Goal: Task Accomplishment & Management: Use online tool/utility

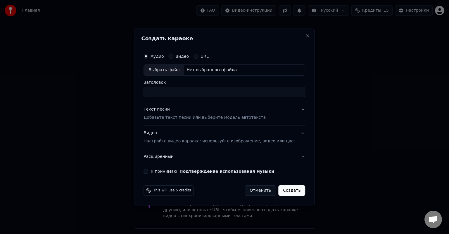
click at [180, 57] on div "Видео" at bounding box center [178, 56] width 20 height 5
click at [173, 55] on button "Видео" at bounding box center [170, 56] width 5 height 5
click at [175, 68] on div "Выбрать файл" at bounding box center [164, 70] width 40 height 11
drag, startPoint x: 290, startPoint y: 92, endPoint x: 217, endPoint y: 94, distance: 72.5
click at [217, 94] on input "**********" at bounding box center [225, 92] width 162 height 11
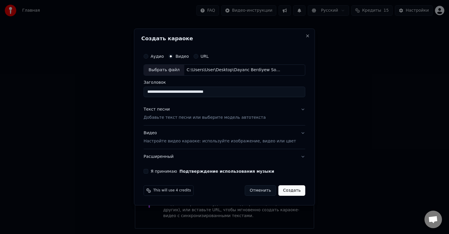
type input "**********"
click at [165, 109] on div "Текст песни" at bounding box center [157, 110] width 26 height 6
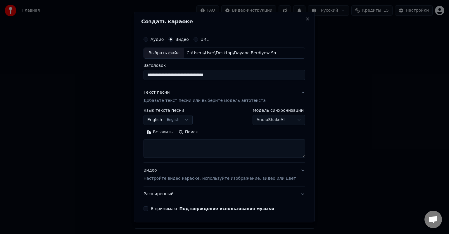
click at [231, 148] on textarea at bounding box center [225, 148] width 162 height 19
click at [159, 144] on textarea at bounding box center [225, 148] width 162 height 19
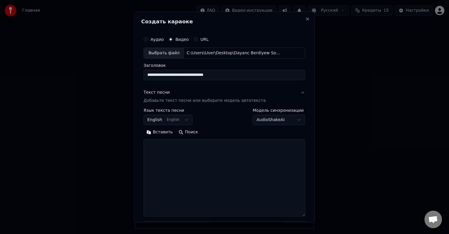
drag, startPoint x: 293, startPoint y: 157, endPoint x: 297, endPoint y: 219, distance: 62.4
click at [297, 219] on div "**********" at bounding box center [224, 117] width 181 height 211
click at [163, 146] on textarea at bounding box center [225, 179] width 162 height 81
paste textarea "**********"
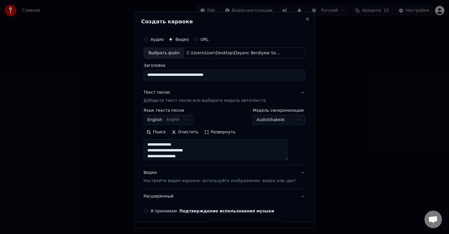
drag, startPoint x: 292, startPoint y: 219, endPoint x: 290, endPoint y: 159, distance: 59.9
click at [288, 159] on textarea "**********" at bounding box center [216, 149] width 144 height 21
type textarea "**********"
click at [301, 167] on div "**********" at bounding box center [224, 117] width 181 height 211
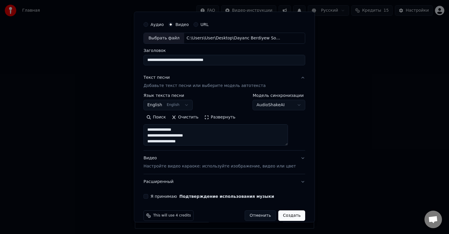
scroll to position [23, 0]
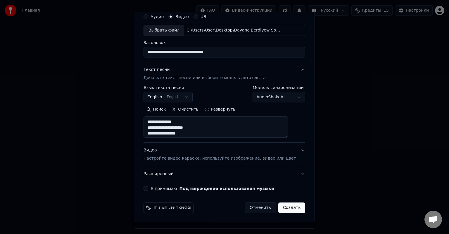
click at [291, 150] on button "Видео Настройте видео караоке: используйте изображение, видео или цвет" at bounding box center [225, 154] width 162 height 23
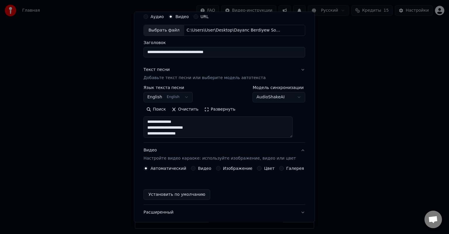
scroll to position [4, 0]
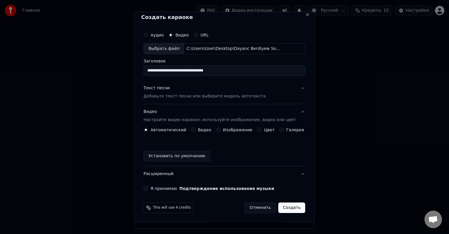
click at [218, 128] on button "Изображение" at bounding box center [218, 130] width 5 height 5
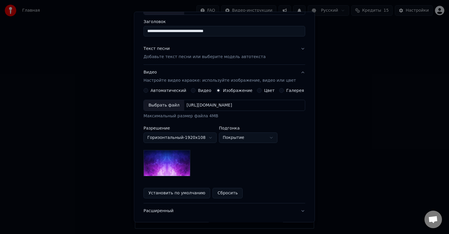
scroll to position [63, 0]
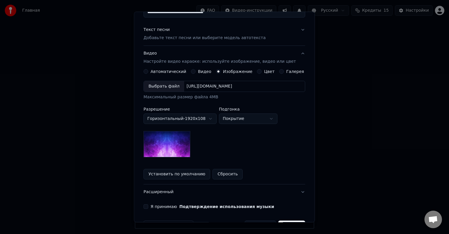
click at [165, 86] on div "Выбрать файл" at bounding box center [164, 86] width 40 height 11
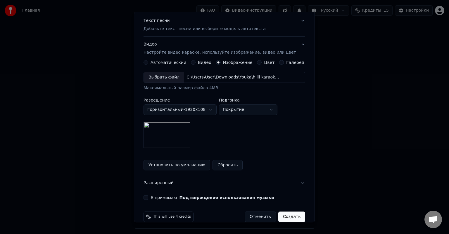
scroll to position [81, 0]
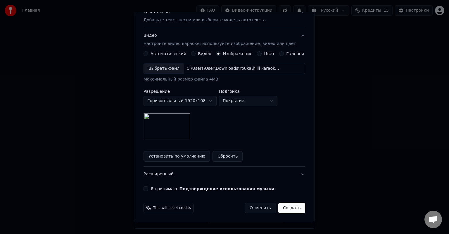
click at [148, 190] on button "Я принимаю Подтверждение использования музыки" at bounding box center [146, 189] width 5 height 5
click at [289, 209] on button "Создать" at bounding box center [291, 208] width 27 height 11
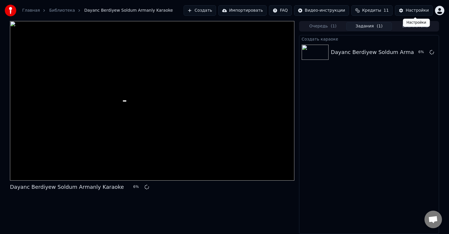
click at [411, 9] on div "Настройки" at bounding box center [417, 11] width 23 height 6
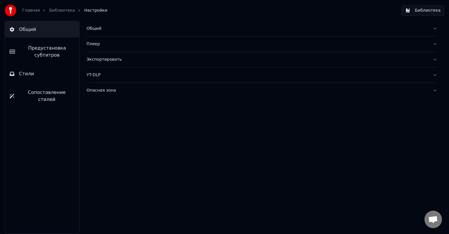
click at [34, 72] on button "Стили" at bounding box center [42, 74] width 74 height 16
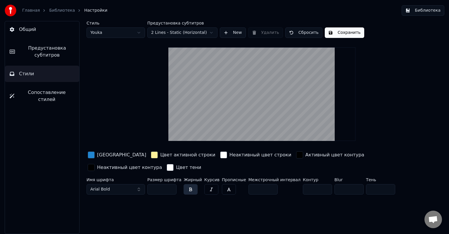
click at [49, 49] on span "Предустановка субтитров" at bounding box center [47, 52] width 55 height 14
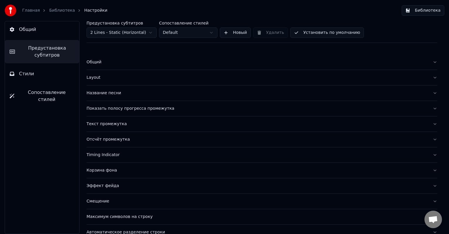
click at [127, 108] on div "Показать полосу прогресса промежутка" at bounding box center [257, 109] width 341 height 6
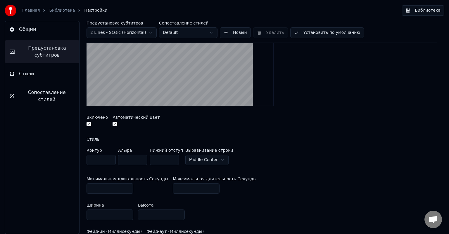
scroll to position [58, 0]
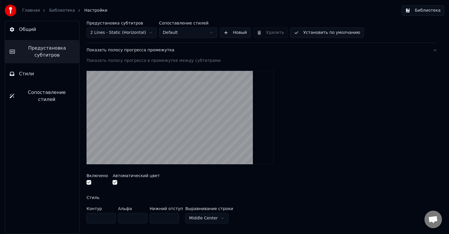
click at [55, 55] on span "Предустановка субтитров" at bounding box center [47, 52] width 55 height 14
click at [31, 30] on span "Общий" at bounding box center [27, 29] width 17 height 7
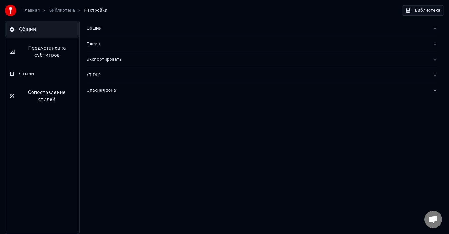
click at [42, 50] on span "Предустановка субтитров" at bounding box center [47, 52] width 55 height 14
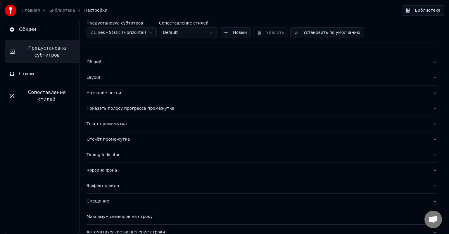
click at [115, 124] on div "Текст промежутка" at bounding box center [257, 124] width 341 height 6
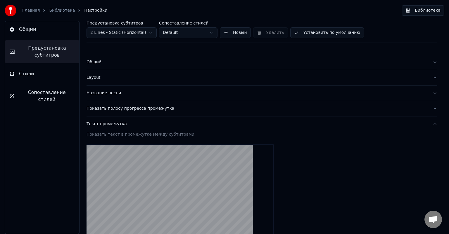
click at [114, 109] on div "Показать полосу прогресса промежутка" at bounding box center [257, 109] width 341 height 6
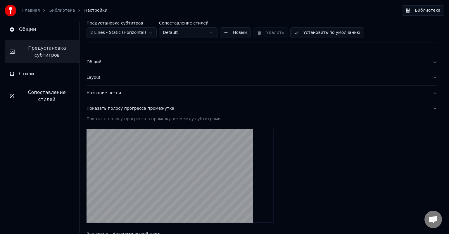
click at [48, 53] on span "Предустановка субтитров" at bounding box center [47, 52] width 55 height 14
click at [39, 72] on button "Стили" at bounding box center [42, 74] width 74 height 16
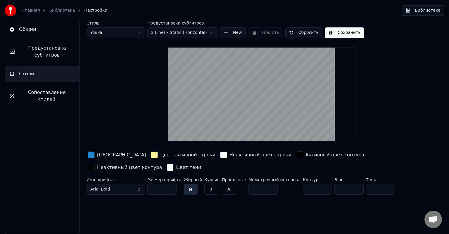
click at [47, 52] on span "Предустановка субтитров" at bounding box center [47, 52] width 55 height 14
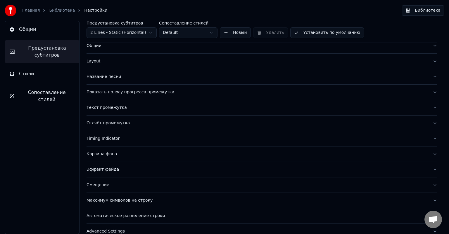
scroll to position [25, 0]
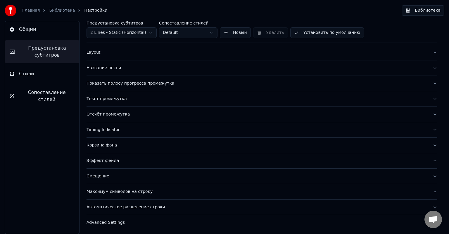
click at [114, 113] on div "Отсчёт промежутка" at bounding box center [257, 115] width 341 height 6
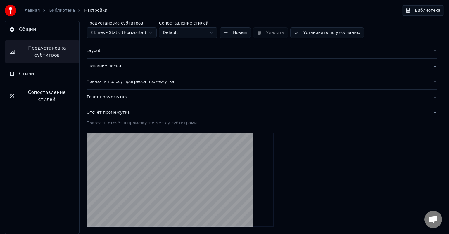
scroll to position [0, 0]
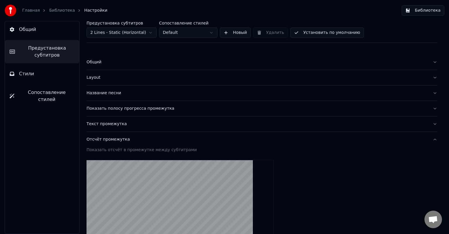
click at [48, 51] on span "Предустановка субтитров" at bounding box center [47, 52] width 55 height 14
click at [22, 72] on span "Стили" at bounding box center [26, 73] width 15 height 7
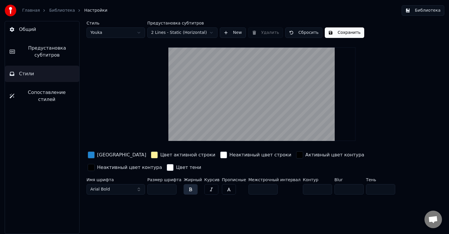
click at [46, 56] on span "Предустановка субтитров" at bounding box center [47, 52] width 55 height 14
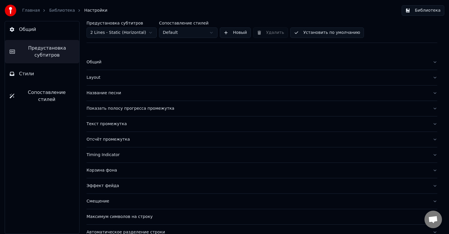
click at [96, 79] on div "Layout" at bounding box center [257, 78] width 341 height 6
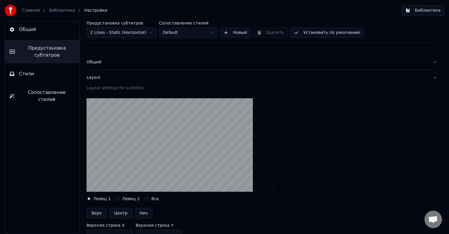
click at [90, 65] on div "Общий" at bounding box center [257, 62] width 341 height 6
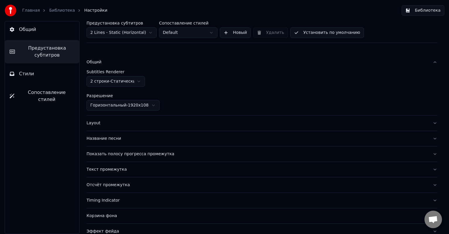
click at [106, 139] on div "Название песни" at bounding box center [257, 139] width 341 height 6
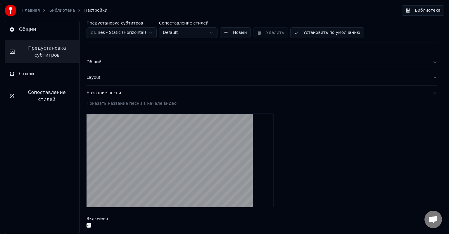
click at [98, 93] on div "Название песни" at bounding box center [257, 93] width 341 height 6
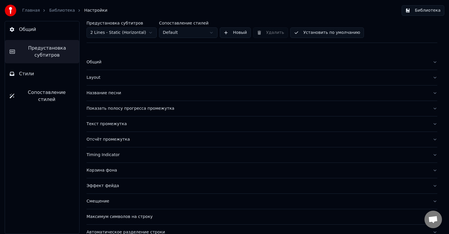
click at [113, 108] on div "Показать полосу прогресса промежутка" at bounding box center [257, 109] width 341 height 6
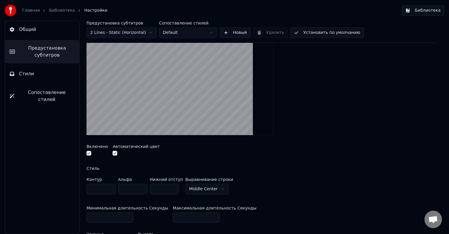
scroll to position [29, 0]
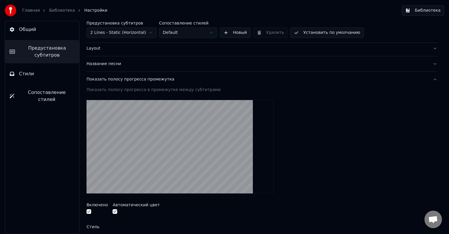
click at [160, 136] on video at bounding box center [180, 147] width 187 height 94
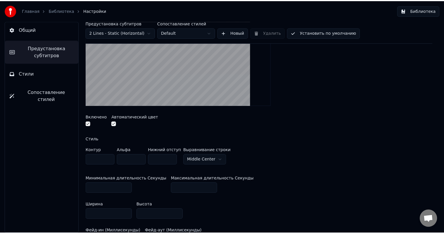
scroll to position [0, 0]
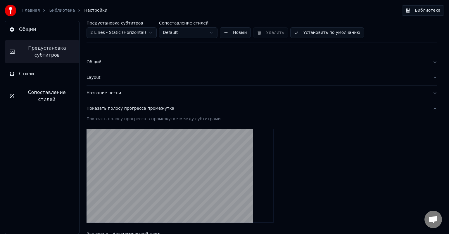
click at [37, 78] on button "Стили" at bounding box center [42, 74] width 74 height 16
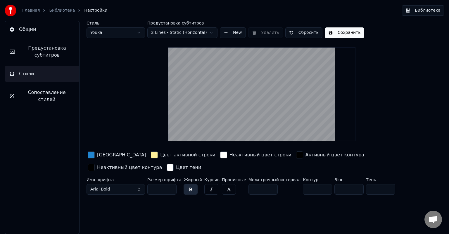
click at [37, 29] on button "Общий" at bounding box center [42, 29] width 74 height 16
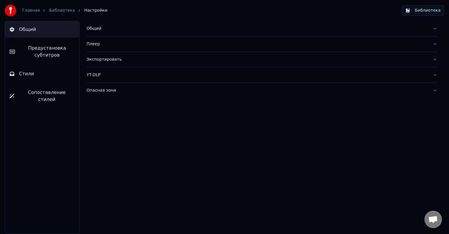
click at [57, 11] on link "Библиотека" at bounding box center [62, 11] width 26 height 6
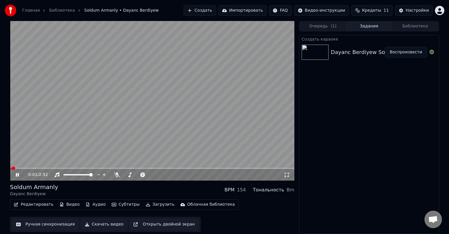
click at [11, 169] on span at bounding box center [11, 168] width 2 height 1
click at [11, 168] on span at bounding box center [11, 168] width 2 height 1
click at [12, 168] on span at bounding box center [12, 168] width 4 height 1
click at [11, 167] on video at bounding box center [152, 101] width 284 height 160
click at [11, 168] on span at bounding box center [11, 168] width 3 height 1
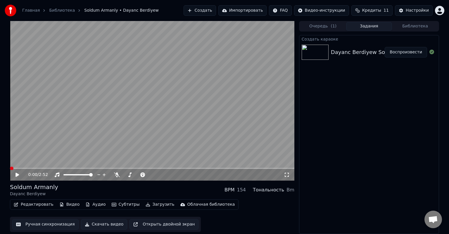
click at [15, 174] on icon at bounding box center [22, 175] width 14 height 5
click at [20, 177] on icon at bounding box center [22, 175] width 14 height 5
click at [11, 168] on span at bounding box center [15, 168] width 10 height 1
click at [18, 174] on icon at bounding box center [22, 175] width 14 height 5
click at [18, 174] on icon at bounding box center [17, 175] width 3 height 4
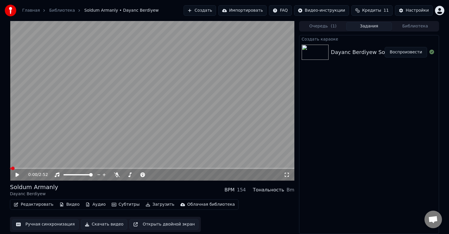
click at [18, 175] on icon at bounding box center [17, 175] width 4 height 4
click at [18, 175] on icon at bounding box center [22, 175] width 14 height 5
click at [14, 168] on video at bounding box center [152, 101] width 284 height 160
click at [13, 168] on span at bounding box center [11, 168] width 3 height 1
click at [12, 168] on span at bounding box center [11, 168] width 3 height 1
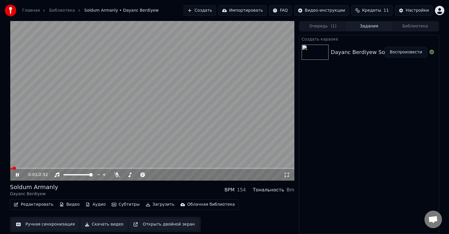
click at [17, 175] on icon at bounding box center [22, 175] width 14 height 5
click at [10, 167] on span at bounding box center [12, 169] width 4 height 4
click at [15, 173] on icon at bounding box center [22, 175] width 14 height 5
click at [18, 176] on icon at bounding box center [17, 175] width 3 height 4
click at [17, 175] on icon at bounding box center [17, 175] width 4 height 4
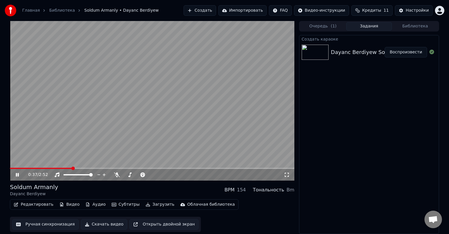
click at [56, 167] on video at bounding box center [152, 101] width 284 height 160
click at [55, 168] on span at bounding box center [33, 168] width 46 height 1
click at [15, 175] on icon at bounding box center [17, 175] width 4 height 4
click at [16, 174] on icon at bounding box center [17, 175] width 3 height 4
click at [16, 174] on icon at bounding box center [17, 175] width 4 height 4
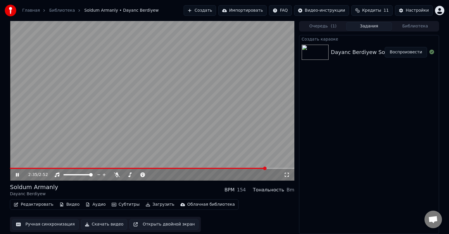
drag, startPoint x: 17, startPoint y: 175, endPoint x: 21, endPoint y: 177, distance: 5.1
click at [17, 175] on icon at bounding box center [17, 175] width 3 height 4
click at [15, 174] on icon at bounding box center [22, 175] width 14 height 5
click at [17, 175] on icon at bounding box center [17, 175] width 3 height 4
click at [12, 168] on span at bounding box center [151, 168] width 283 height 1
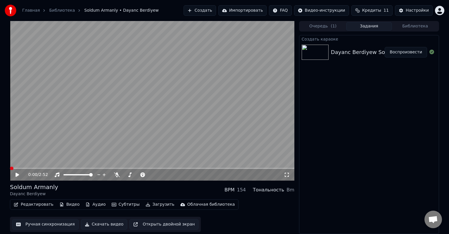
click at [10, 169] on span at bounding box center [12, 169] width 4 height 4
click at [17, 173] on icon at bounding box center [22, 175] width 14 height 5
click at [17, 174] on icon at bounding box center [22, 175] width 14 height 5
click at [17, 174] on icon at bounding box center [17, 175] width 4 height 4
click at [11, 169] on span at bounding box center [13, 168] width 7 height 1
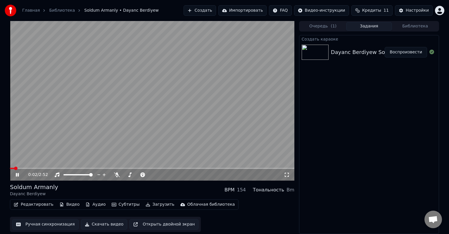
click at [17, 175] on icon at bounding box center [22, 175] width 14 height 5
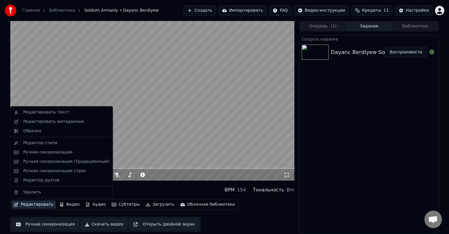
click at [40, 205] on button "Редактировать" at bounding box center [33, 205] width 44 height 8
click at [68, 120] on div "Редактировать метаданные" at bounding box center [53, 122] width 61 height 6
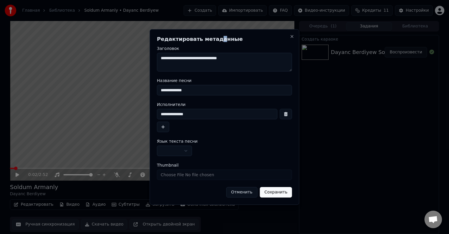
drag, startPoint x: 210, startPoint y: 39, endPoint x: 213, endPoint y: 37, distance: 3.3
click at [213, 37] on h2 "Редактировать метаданные" at bounding box center [224, 39] width 135 height 5
click at [207, 89] on input "**********" at bounding box center [224, 90] width 135 height 11
drag, startPoint x: 196, startPoint y: 114, endPoint x: 164, endPoint y: 113, distance: 31.9
click at [164, 113] on input "**********" at bounding box center [217, 114] width 120 height 11
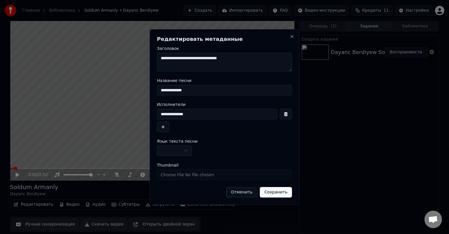
click at [195, 113] on input "**********" at bounding box center [217, 114] width 120 height 11
drag, startPoint x: 195, startPoint y: 113, endPoint x: 150, endPoint y: 113, distance: 45.3
click at [150, 113] on div "**********" at bounding box center [225, 117] width 150 height 176
click at [161, 90] on input "**********" at bounding box center [224, 90] width 135 height 11
paste input "**********"
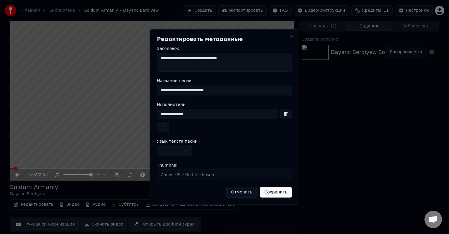
drag, startPoint x: 192, startPoint y: 90, endPoint x: 237, endPoint y: 90, distance: 44.7
click at [237, 90] on input "**********" at bounding box center [224, 90] width 135 height 11
type input "**********"
drag, startPoint x: 194, startPoint y: 116, endPoint x: 144, endPoint y: 116, distance: 49.7
click at [144, 116] on body "**********" at bounding box center [224, 117] width 449 height 234
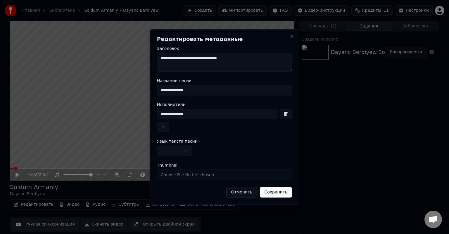
paste input
type input "**********"
click at [160, 127] on button "button" at bounding box center [163, 127] width 12 height 11
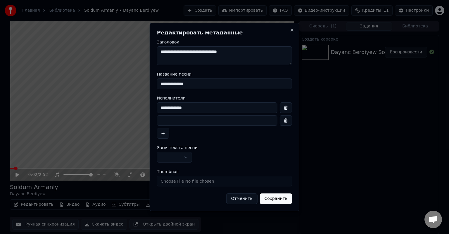
click at [180, 120] on input at bounding box center [217, 120] width 120 height 11
type input "**********"
click at [182, 181] on input "Thumbnail" at bounding box center [224, 181] width 135 height 11
type input "**********"
click at [277, 199] on button "Сохранить" at bounding box center [276, 199] width 32 height 11
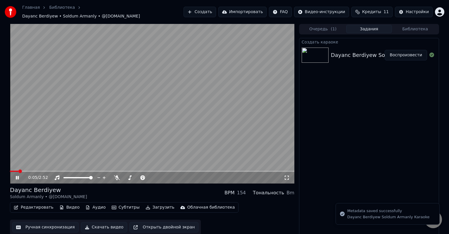
click at [18, 176] on icon at bounding box center [17, 178] width 3 height 4
click at [13, 171] on span at bounding box center [11, 171] width 3 height 1
click at [12, 171] on span at bounding box center [11, 171] width 2 height 1
click at [10, 167] on video at bounding box center [152, 104] width 284 height 160
click at [16, 176] on icon at bounding box center [17, 178] width 3 height 4
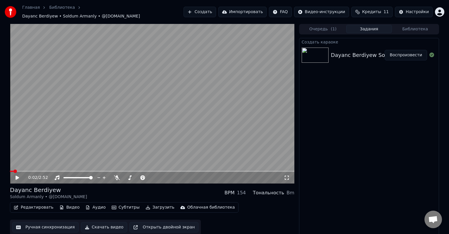
click at [16, 176] on icon at bounding box center [17, 178] width 4 height 4
click at [12, 171] on span at bounding box center [15, 171] width 11 height 1
click at [10, 171] on span at bounding box center [10, 171] width 0 height 1
click at [11, 171] on span at bounding box center [11, 171] width 2 height 1
click at [35, 226] on button "Ручная синхронизация" at bounding box center [45, 227] width 66 height 11
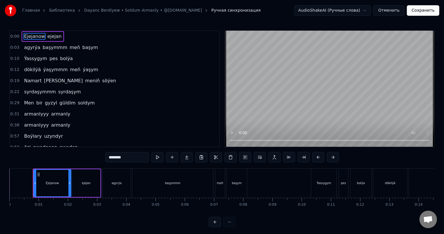
click at [32, 111] on span "armanlyyy" at bounding box center [36, 114] width 26 height 7
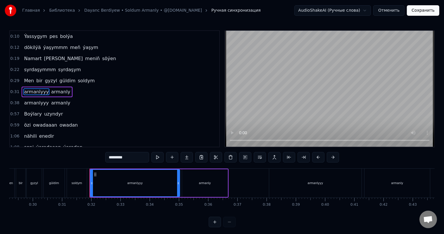
scroll to position [0, 904]
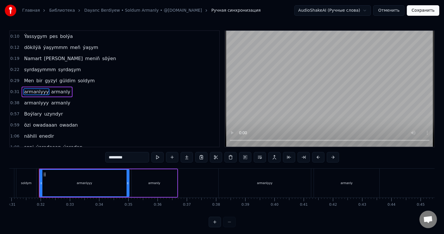
click at [117, 158] on input "*********" at bounding box center [127, 157] width 44 height 11
click at [32, 100] on span "armanlyyy" at bounding box center [36, 103] width 26 height 7
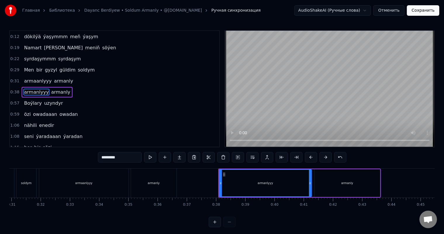
click at [111, 158] on input "*********" at bounding box center [120, 157] width 44 height 11
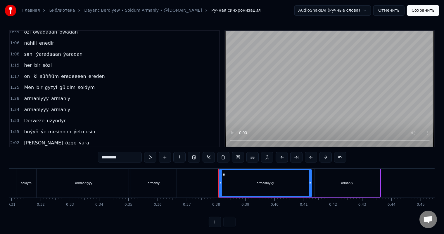
scroll to position [124, 0]
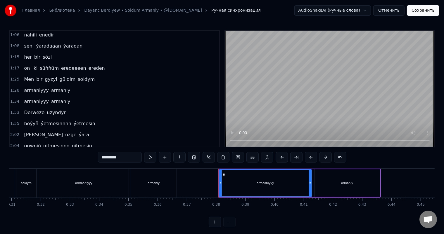
click at [34, 87] on span "armanlyyy" at bounding box center [36, 90] width 26 height 7
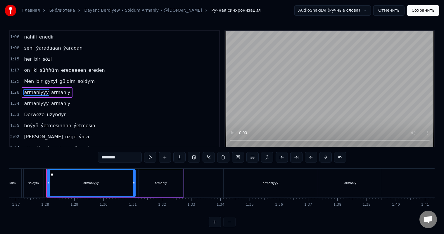
scroll to position [0, 2544]
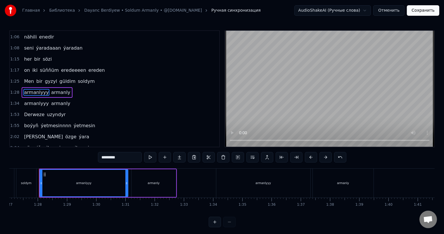
click at [111, 158] on input "*********" at bounding box center [120, 157] width 44 height 11
click at [35, 100] on span "armanlyyy" at bounding box center [36, 103] width 26 height 7
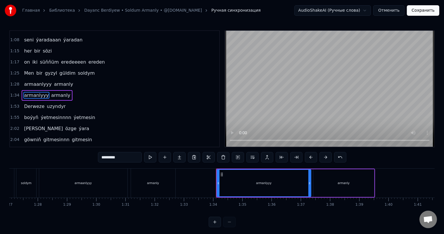
click at [110, 159] on input "*********" at bounding box center [120, 157] width 44 height 11
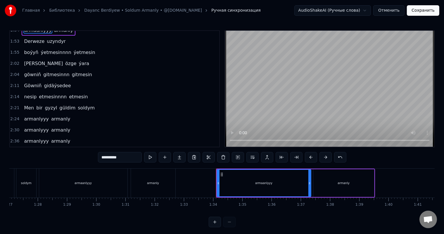
scroll to position [196, 0]
click at [30, 115] on span "armanlyyy" at bounding box center [36, 118] width 26 height 7
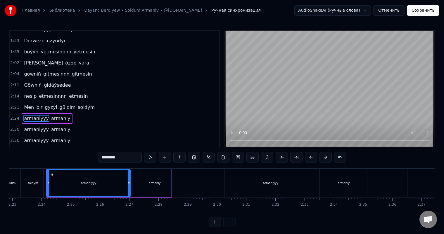
click at [110, 158] on input "*********" at bounding box center [120, 157] width 44 height 11
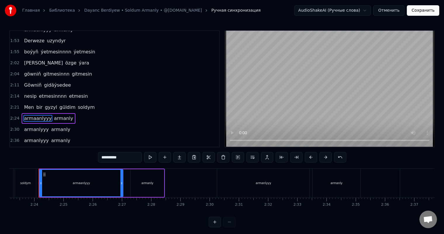
click at [37, 126] on span "armanlyyy" at bounding box center [36, 129] width 26 height 7
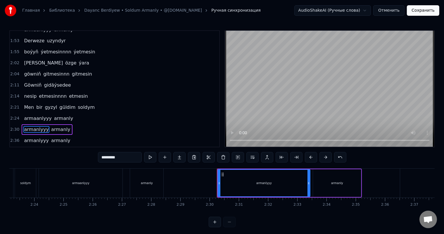
scroll to position [3, 0]
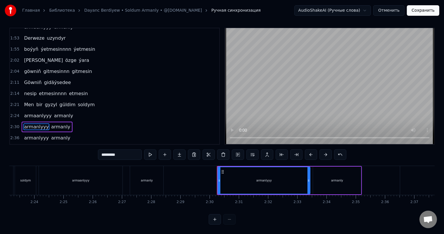
click at [108, 154] on input "*********" at bounding box center [120, 155] width 44 height 11
click at [30, 135] on span "armanlyyy" at bounding box center [36, 138] width 26 height 7
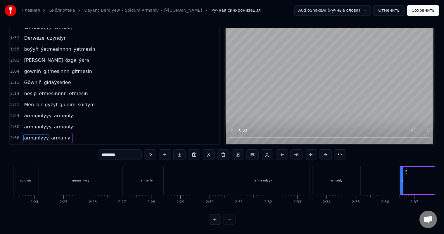
scroll to position [8, 0]
click at [111, 150] on input "*********" at bounding box center [120, 155] width 44 height 11
click at [32, 146] on span "armanlyyy" at bounding box center [36, 149] width 26 height 7
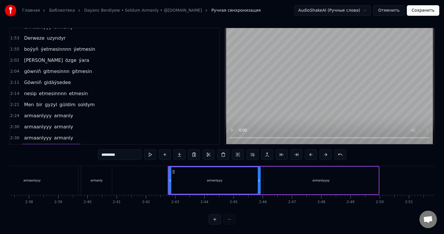
scroll to position [0, 4624]
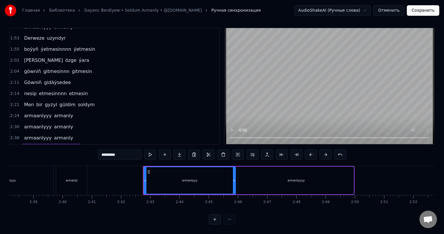
click at [111, 150] on input "*********" at bounding box center [120, 155] width 44 height 11
type input "**********"
click at [425, 8] on button "Сохранить" at bounding box center [423, 10] width 32 height 11
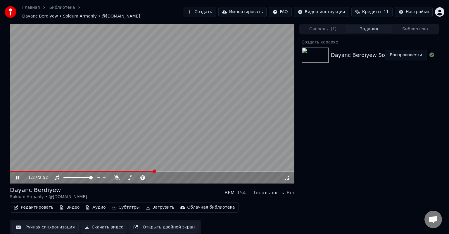
click at [34, 224] on button "Ручная синхронизация" at bounding box center [45, 227] width 66 height 11
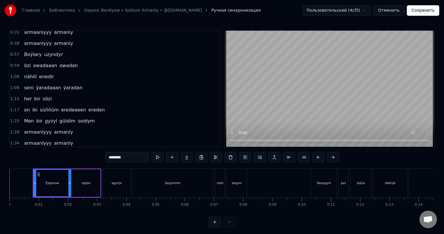
scroll to position [103, 0]
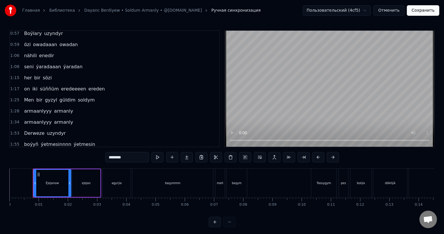
click at [70, 86] on span "eredeeeen" at bounding box center [74, 89] width 26 height 7
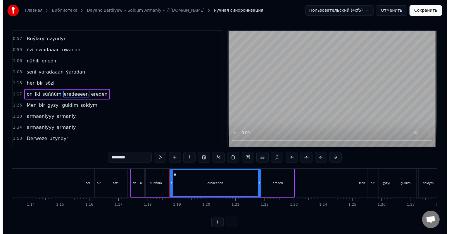
scroll to position [0, 2272]
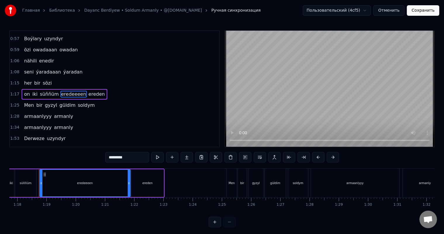
click at [118, 157] on input "*********" at bounding box center [127, 157] width 44 height 11
type input "********"
click at [428, 10] on button "Сохранить" at bounding box center [423, 10] width 32 height 11
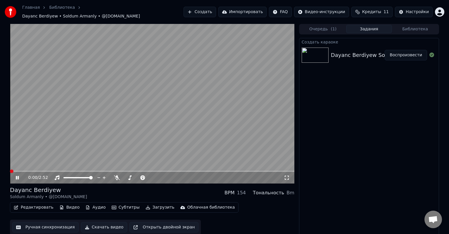
click at [10, 171] on span at bounding box center [10, 171] width 0 height 1
click at [18, 176] on icon at bounding box center [17, 178] width 3 height 4
click at [415, 9] on div "Настройки" at bounding box center [417, 12] width 23 height 6
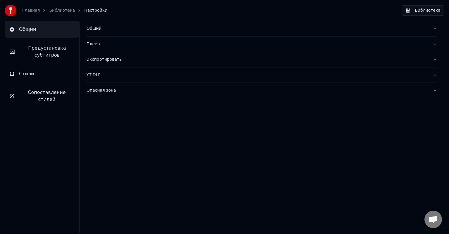
click at [49, 51] on span "Предустановка субтитров" at bounding box center [47, 52] width 55 height 14
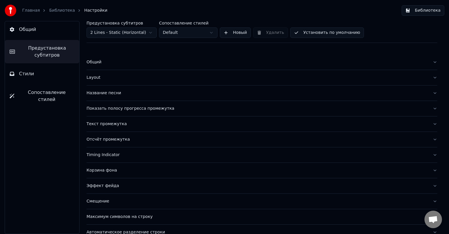
click at [96, 62] on div "Общий" at bounding box center [257, 62] width 341 height 6
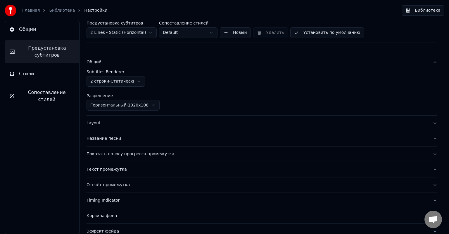
click at [94, 124] on div "Layout" at bounding box center [257, 123] width 341 height 6
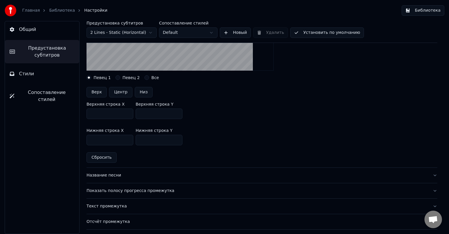
scroll to position [146, 0]
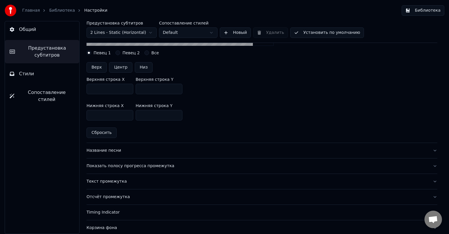
click at [95, 151] on div "Название песни" at bounding box center [257, 151] width 341 height 6
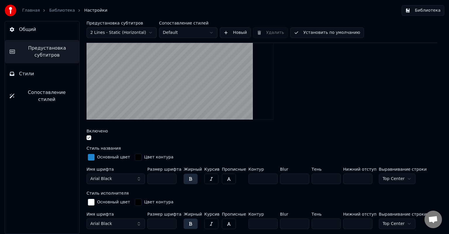
scroll to position [58, 0]
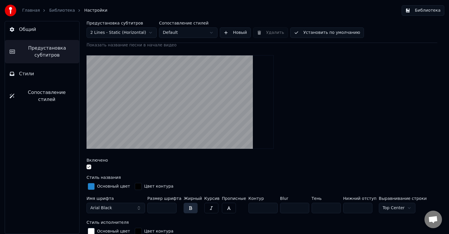
click at [170, 209] on input "***" at bounding box center [161, 208] width 29 height 11
drag, startPoint x: 158, startPoint y: 208, endPoint x: 148, endPoint y: 208, distance: 10.3
click at [148, 208] on input "***" at bounding box center [161, 208] width 29 height 11
type input "***"
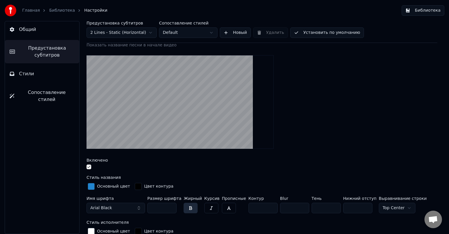
click at [196, 174] on div "Показать название песни в начале видео Включено Стиль названия Основный цвет Цв…" at bounding box center [262, 188] width 351 height 293
drag, startPoint x: 346, startPoint y: 208, endPoint x: 330, endPoint y: 209, distance: 15.9
click at [330, 209] on div "Имя шрифта Arial Black Размер шрифта *** Жирный Курсив Прописные Контур * Blur …" at bounding box center [262, 206] width 351 height 19
drag, startPoint x: 347, startPoint y: 208, endPoint x: 321, endPoint y: 209, distance: 26.0
click at [321, 209] on div "Имя шрифта Arial Black Размер шрифта *** Жирный Курсив Прописные Контур * Blur …" at bounding box center [262, 206] width 351 height 19
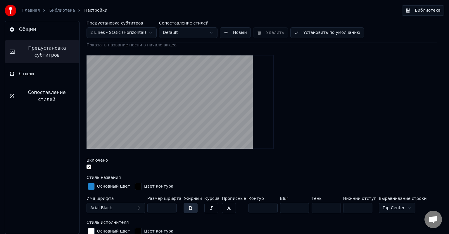
drag, startPoint x: 344, startPoint y: 208, endPoint x: 326, endPoint y: 209, distance: 18.7
click at [326, 209] on div "Имя шрифта Arial Black Размер шрифта *** Жирный Курсив Прописные Контур * Blur …" at bounding box center [262, 206] width 351 height 19
type input "***"
drag, startPoint x: 161, startPoint y: 208, endPoint x: 146, endPoint y: 208, distance: 15.2
click at [146, 208] on div "Имя шрифта Arial Black Размер шрифта *** Жирный Курсив Прописные Контур * Blur …" at bounding box center [262, 206] width 351 height 19
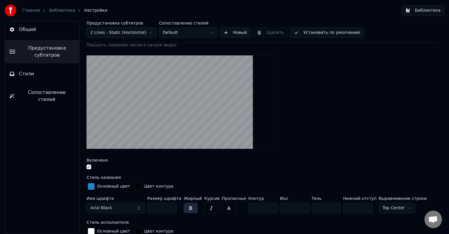
drag, startPoint x: 160, startPoint y: 209, endPoint x: 144, endPoint y: 209, distance: 16.4
click at [144, 209] on div "Имя шрифта Arial Black Размер шрифта *** Жирный Курсив Прописные Контур * Blur …" at bounding box center [262, 206] width 351 height 19
drag, startPoint x: 159, startPoint y: 208, endPoint x: 147, endPoint y: 210, distance: 12.1
click at [147, 210] on div "Имя шрифта Arial Black Размер шрифта *** Жирный Курсив Прописные Контур * Blur …" at bounding box center [262, 206] width 351 height 19
type input "***"
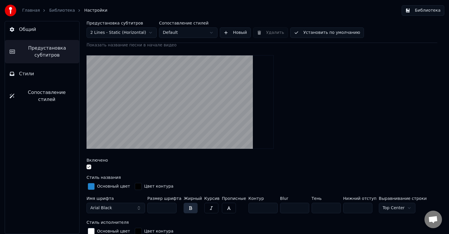
drag, startPoint x: 348, startPoint y: 208, endPoint x: 332, endPoint y: 208, distance: 16.1
click at [332, 208] on div "Имя шрифта Arial Black Размер шрифта *** Жирный Курсив Прописные Контур * Blur …" at bounding box center [262, 206] width 351 height 19
drag, startPoint x: 345, startPoint y: 207, endPoint x: 321, endPoint y: 208, distance: 24.6
click at [321, 208] on div "Имя шрифта Arial Black Размер шрифта *** Жирный Курсив Прописные Контур * Blur …" at bounding box center [262, 206] width 351 height 19
type input "***"
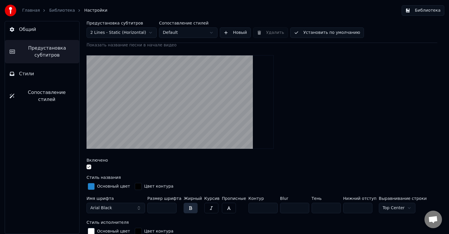
scroll to position [88, 0]
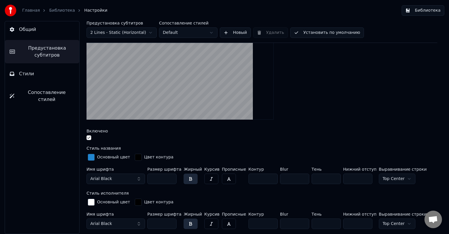
drag, startPoint x: 160, startPoint y: 223, endPoint x: 147, endPoint y: 224, distance: 12.9
click at [147, 224] on input "***" at bounding box center [161, 224] width 29 height 11
type input "***"
drag, startPoint x: 160, startPoint y: 177, endPoint x: 146, endPoint y: 177, distance: 14.0
click at [146, 177] on div "Имя шрифта Arial Black Размер шрифта *** Жирный Курсив Прописные Контур * Blur …" at bounding box center [262, 176] width 351 height 19
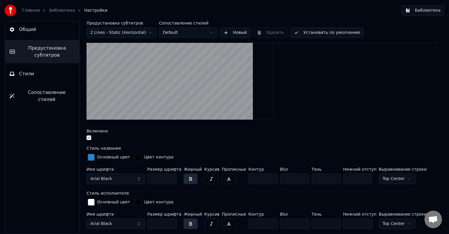
scroll to position [117, 0]
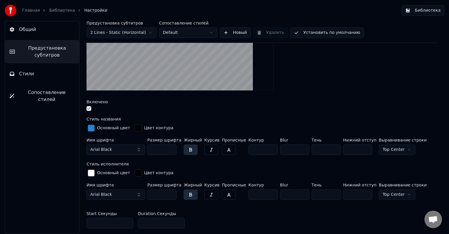
type input "***"
click at [205, 169] on div "Основный цвет Цвет контура" at bounding box center [262, 174] width 351 height 10
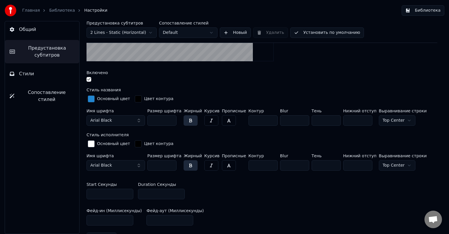
scroll to position [175, 0]
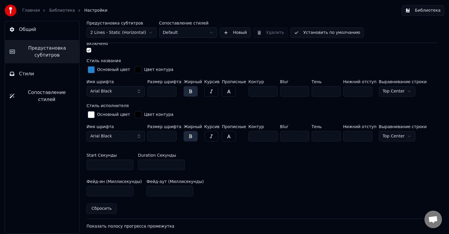
type input "*"
click at [127, 164] on input "*" at bounding box center [110, 165] width 47 height 11
click at [148, 163] on input "*" at bounding box center [161, 165] width 47 height 11
click at [229, 178] on div "Фейд-ин (Миллисекунды) *** Фейд-аут (Миллисекунды) ***" at bounding box center [262, 188] width 351 height 26
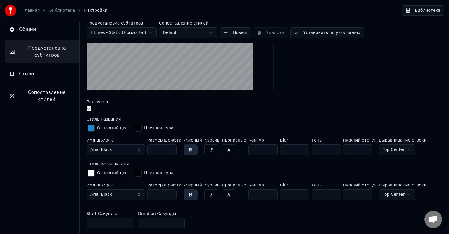
scroll to position [0, 0]
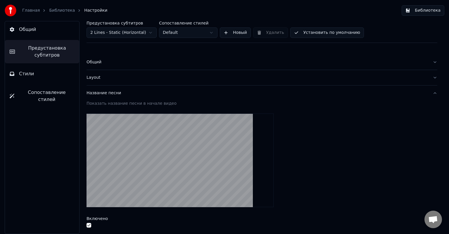
click at [327, 32] on button "Установить по умолчанию" at bounding box center [327, 32] width 74 height 11
click at [305, 32] on button "Готово" at bounding box center [306, 32] width 32 height 11
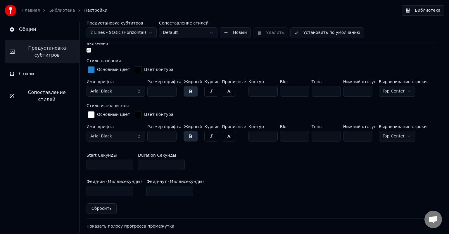
scroll to position [88, 0]
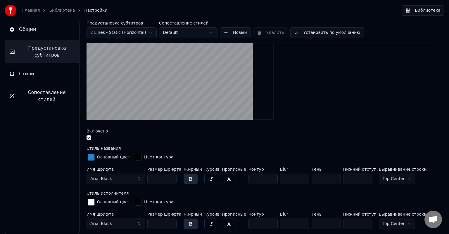
click at [26, 29] on span "Общий" at bounding box center [27, 29] width 17 height 7
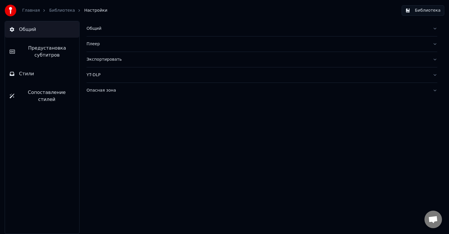
scroll to position [0, 0]
click at [57, 11] on link "Библиотека" at bounding box center [62, 11] width 26 height 6
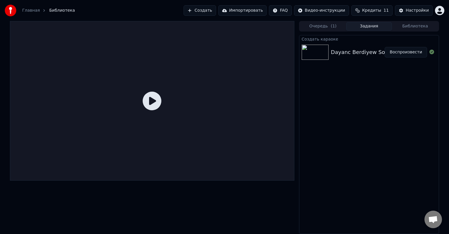
click at [411, 50] on button "Воспроизвести" at bounding box center [406, 52] width 42 height 11
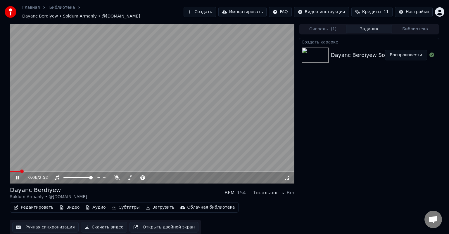
click at [11, 167] on video at bounding box center [152, 104] width 284 height 160
click at [11, 171] on span at bounding box center [11, 171] width 2 height 1
click at [414, 11] on div "Настройки" at bounding box center [417, 12] width 23 height 6
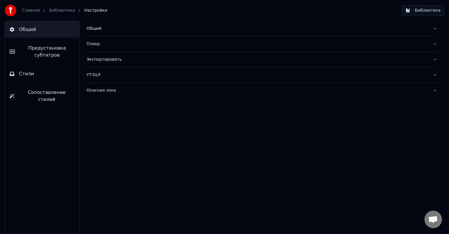
click at [61, 11] on link "Библиотека" at bounding box center [62, 11] width 26 height 6
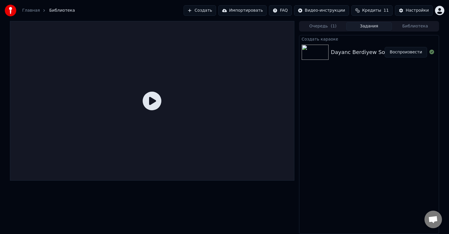
click at [307, 48] on img at bounding box center [315, 52] width 27 height 15
click at [319, 50] on img at bounding box center [315, 52] width 27 height 15
click at [408, 51] on button "Воспроизвести" at bounding box center [406, 52] width 42 height 11
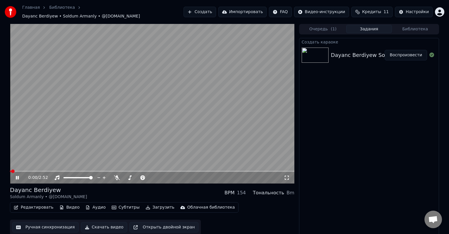
click at [18, 176] on icon at bounding box center [17, 178] width 3 height 4
click at [38, 206] on button "Редактировать" at bounding box center [33, 208] width 44 height 8
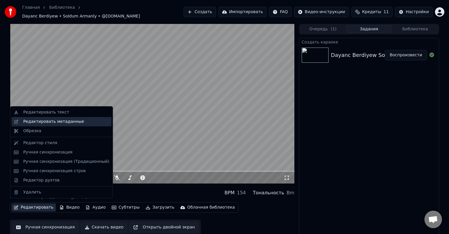
click at [62, 122] on div "Редактировать метаданные" at bounding box center [53, 122] width 61 height 6
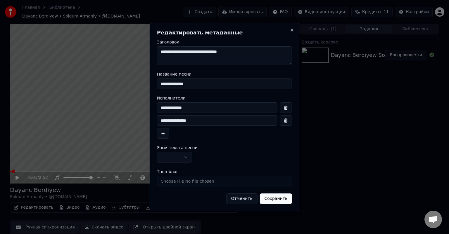
click at [160, 120] on input "**********" at bounding box center [217, 120] width 120 height 11
click at [198, 108] on input "**********" at bounding box center [217, 108] width 120 height 11
type input "**********"
click at [159, 120] on input "**********" at bounding box center [217, 120] width 120 height 11
type input "**********"
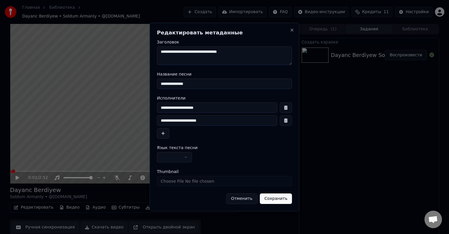
click at [279, 199] on button "Сохранить" at bounding box center [276, 199] width 32 height 11
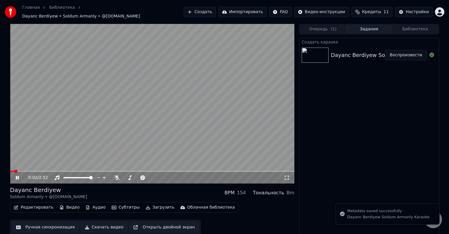
click at [17, 176] on icon at bounding box center [22, 178] width 14 height 5
click at [36, 204] on button "Редактировать" at bounding box center [33, 208] width 44 height 8
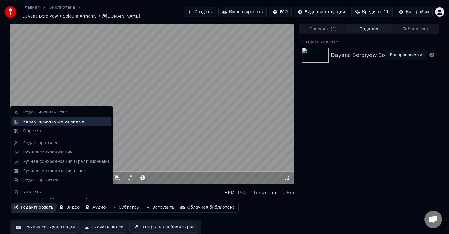
click at [69, 121] on div "Редактировать метаданные" at bounding box center [53, 122] width 61 height 6
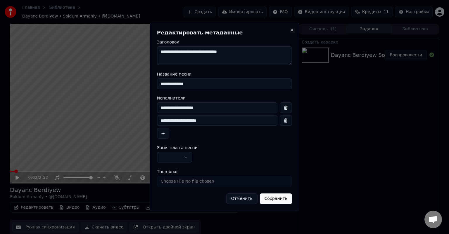
click at [169, 121] on input "**********" at bounding box center [217, 120] width 120 height 11
type input "**********"
click at [274, 199] on button "Сохранить" at bounding box center [276, 199] width 32 height 11
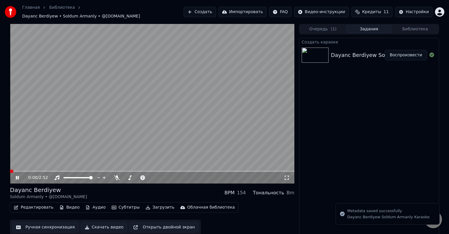
click at [17, 176] on icon at bounding box center [22, 178] width 14 height 5
click at [11, 171] on span at bounding box center [14, 171] width 8 height 1
click at [19, 176] on icon at bounding box center [17, 178] width 4 height 4
click at [10, 171] on span at bounding box center [10, 171] width 0 height 1
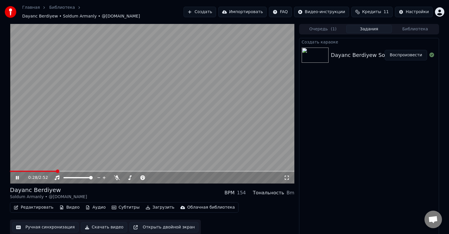
click at [287, 176] on icon at bounding box center [287, 178] width 6 height 5
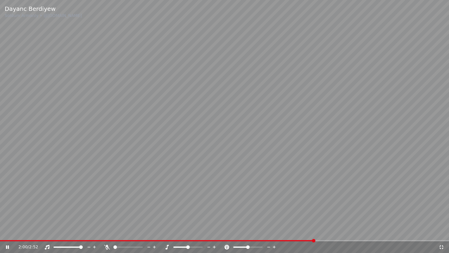
click at [440, 234] on icon at bounding box center [441, 246] width 6 height 5
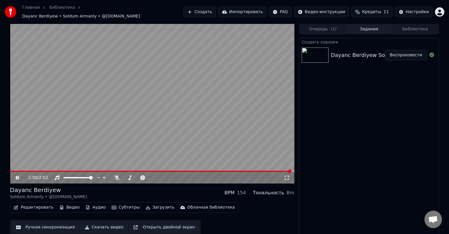
click at [18, 176] on icon at bounding box center [17, 178] width 3 height 4
click at [413, 9] on div "Настройки" at bounding box center [417, 12] width 23 height 6
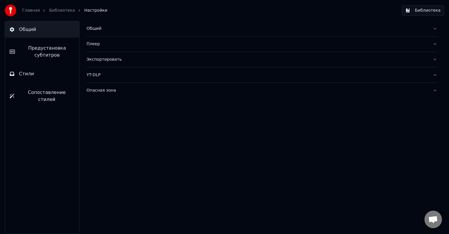
click at [95, 46] on div "Плеер" at bounding box center [257, 44] width 341 height 6
click at [102, 113] on div "Экспортировать" at bounding box center [257, 112] width 341 height 6
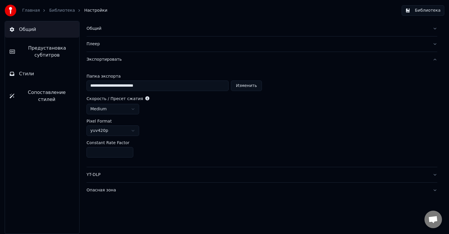
click at [96, 175] on div "YT-DLP" at bounding box center [257, 175] width 341 height 6
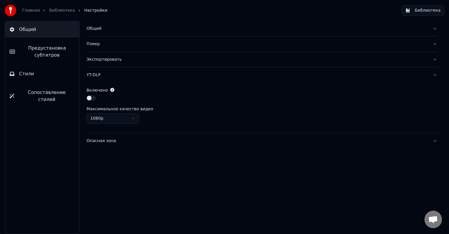
click at [101, 141] on div "Опасная зона" at bounding box center [257, 141] width 341 height 6
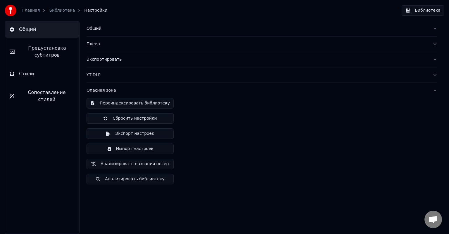
click at [93, 73] on div "YT-DLP" at bounding box center [257, 75] width 341 height 6
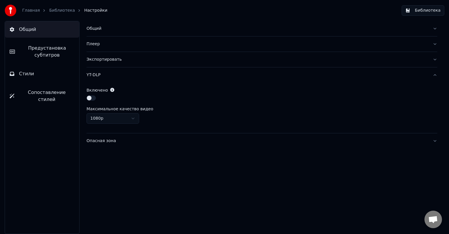
click at [135, 118] on html "Главная Библиотека Настройки Библиотека Общий Предустановка субтитров Стили Соп…" at bounding box center [224, 117] width 449 height 234
click at [93, 143] on div "Опасная зона" at bounding box center [257, 141] width 341 height 6
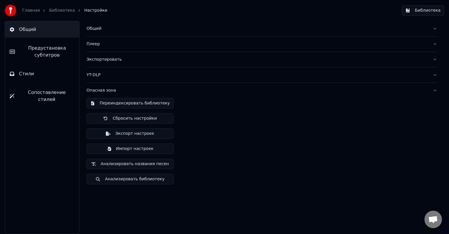
click at [93, 43] on div "Плеер" at bounding box center [257, 44] width 341 height 6
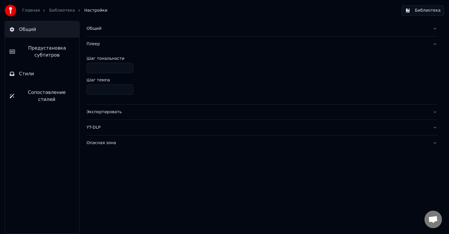
click at [96, 31] on div "Общий" at bounding box center [257, 29] width 341 height 6
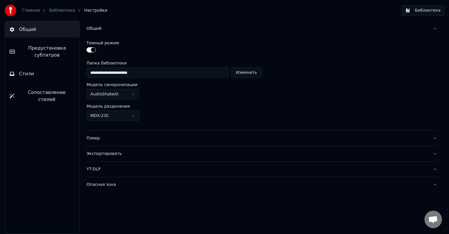
click at [58, 11] on link "Библиотека" at bounding box center [62, 11] width 26 height 6
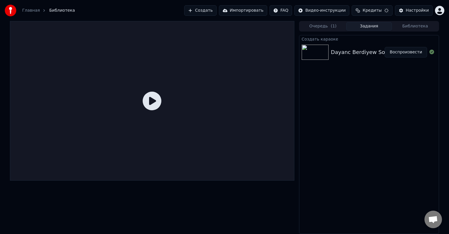
click at [399, 53] on button "Воспроизвести" at bounding box center [406, 52] width 42 height 11
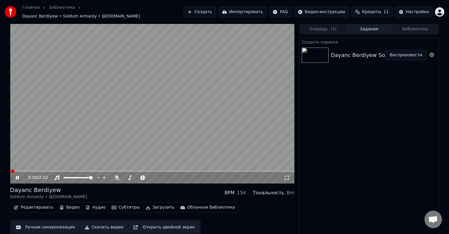
click at [286, 176] on icon at bounding box center [287, 178] width 6 height 5
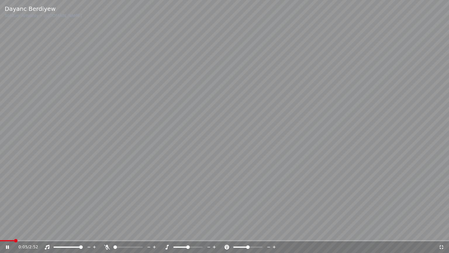
click at [440, 234] on icon at bounding box center [441, 247] width 4 height 4
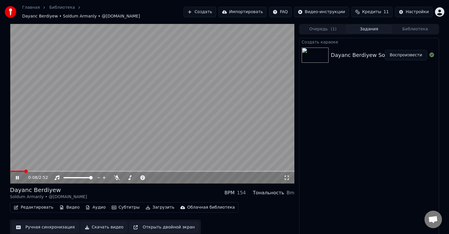
click at [288, 176] on icon at bounding box center [287, 178] width 6 height 5
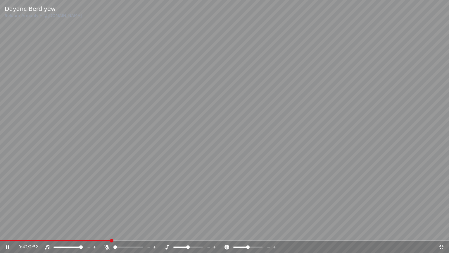
click at [441, 234] on icon at bounding box center [441, 246] width 6 height 5
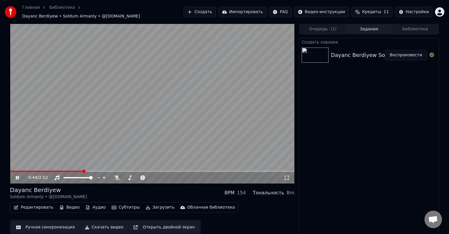
click at [18, 176] on icon at bounding box center [17, 178] width 3 height 4
click at [17, 176] on icon at bounding box center [17, 178] width 4 height 4
click at [17, 176] on icon at bounding box center [17, 178] width 3 height 4
click at [17, 176] on icon at bounding box center [17, 178] width 4 height 4
click at [15, 171] on span at bounding box center [12, 171] width 5 height 1
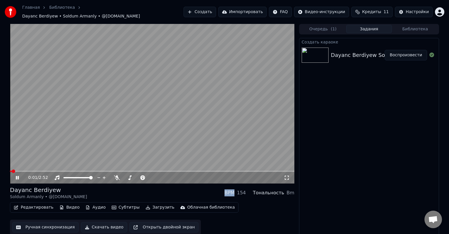
click at [12, 171] on span at bounding box center [11, 171] width 2 height 1
click at [10, 171] on span at bounding box center [12, 171] width 4 height 1
click at [286, 176] on icon at bounding box center [287, 178] width 6 height 5
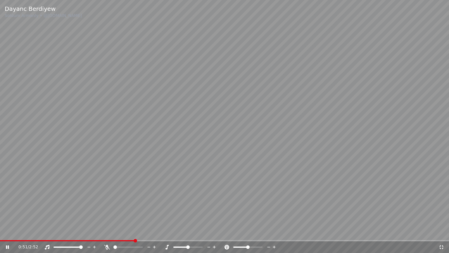
click at [441, 234] on icon at bounding box center [441, 246] width 6 height 5
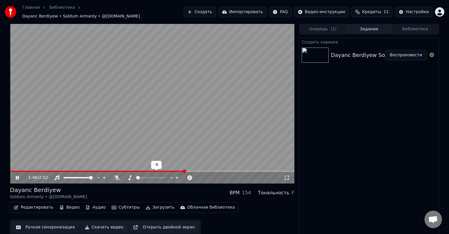
click at [137, 176] on span at bounding box center [138, 178] width 4 height 4
click at [30, 171] on span at bounding box center [20, 171] width 20 height 1
click at [165, 176] on span at bounding box center [164, 178] width 4 height 4
click at [163, 176] on span at bounding box center [162, 178] width 4 height 4
click at [165, 176] on span at bounding box center [164, 178] width 4 height 4
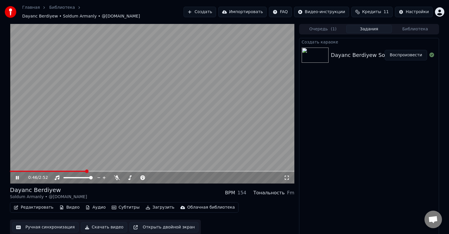
click at [13, 171] on span at bounding box center [48, 171] width 76 height 1
click at [161, 176] on span at bounding box center [160, 178] width 4 height 4
click at [151, 176] on span at bounding box center [151, 178] width 4 height 4
click at [28, 171] on span at bounding box center [95, 171] width 170 height 1
click at [160, 176] on span at bounding box center [160, 178] width 4 height 4
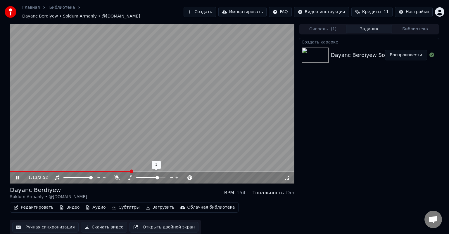
click at [158, 176] on span at bounding box center [158, 178] width 4 height 4
click at [165, 176] on span at bounding box center [164, 178] width 4 height 4
click at [201, 171] on span at bounding box center [152, 171] width 284 height 1
click at [162, 176] on span at bounding box center [162, 178] width 4 height 4
click at [151, 176] on span at bounding box center [151, 178] width 4 height 4
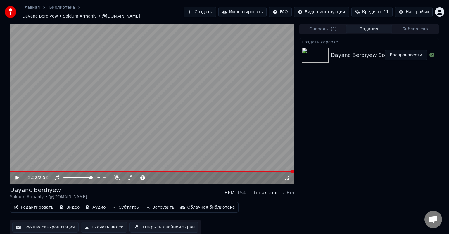
click at [12, 171] on span at bounding box center [152, 171] width 284 height 1
click at [17, 176] on icon at bounding box center [17, 178] width 4 height 4
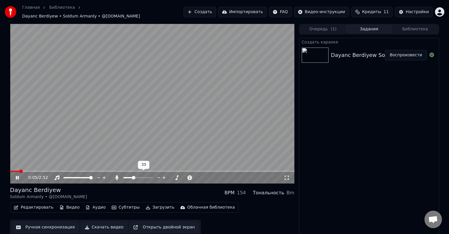
click at [133, 176] on span at bounding box center [134, 178] width 4 height 4
click at [165, 176] on span at bounding box center [164, 178] width 4 height 4
click at [141, 176] on span at bounding box center [142, 178] width 4 height 4
click at [144, 176] on span at bounding box center [145, 178] width 4 height 4
click at [151, 176] on span at bounding box center [151, 178] width 4 height 4
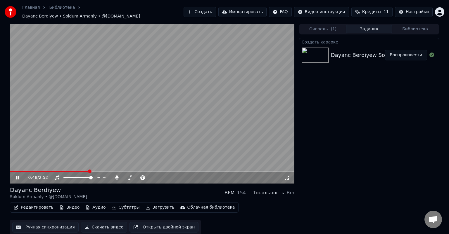
click at [114, 171] on span at bounding box center [152, 171] width 284 height 1
click at [123, 176] on span at bounding box center [125, 178] width 4 height 4
click at [131, 176] on span at bounding box center [132, 178] width 4 height 4
click at [117, 176] on icon at bounding box center [116, 178] width 3 height 5
click at [93, 176] on span at bounding box center [91, 178] width 4 height 4
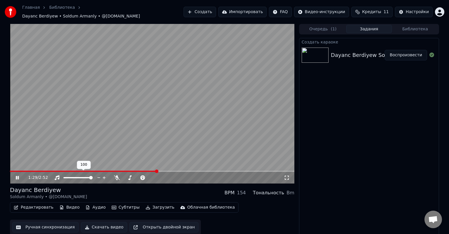
click at [104, 177] on icon at bounding box center [104, 178] width 3 height 3
click at [164, 176] on span at bounding box center [164, 178] width 4 height 4
click at [16, 176] on icon at bounding box center [17, 178] width 3 height 4
click at [18, 176] on icon at bounding box center [22, 178] width 14 height 5
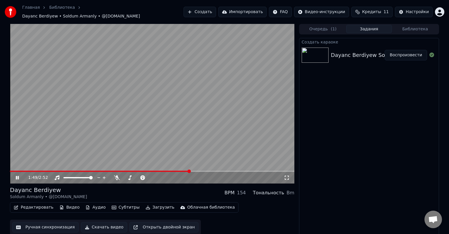
click at [13, 171] on span at bounding box center [100, 171] width 180 height 1
click at [157, 176] on span at bounding box center [158, 178] width 4 height 4
click at [165, 176] on span at bounding box center [164, 178] width 4 height 4
click at [163, 176] on span at bounding box center [164, 178] width 4 height 4
click at [151, 176] on span at bounding box center [151, 178] width 4 height 4
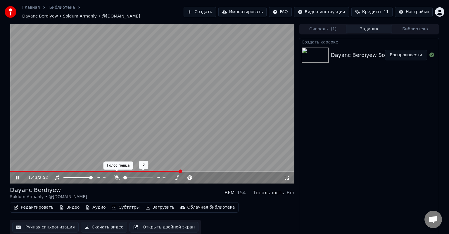
click at [118, 176] on icon at bounding box center [117, 178] width 6 height 5
click at [20, 171] on span at bounding box center [101, 171] width 182 height 1
click at [118, 176] on icon at bounding box center [117, 178] width 6 height 5
click at [108, 171] on span at bounding box center [152, 171] width 284 height 1
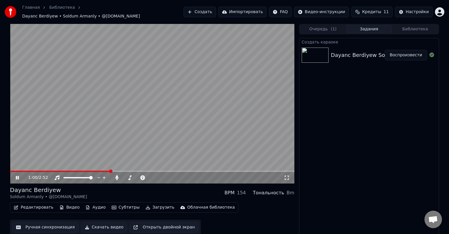
click at [18, 176] on icon at bounding box center [17, 178] width 3 height 4
click at [314, 51] on img at bounding box center [315, 55] width 27 height 15
click at [413, 52] on button "Воспроизвести" at bounding box center [406, 55] width 42 height 11
click at [116, 176] on icon at bounding box center [116, 178] width 3 height 5
click at [18, 176] on icon at bounding box center [17, 178] width 3 height 4
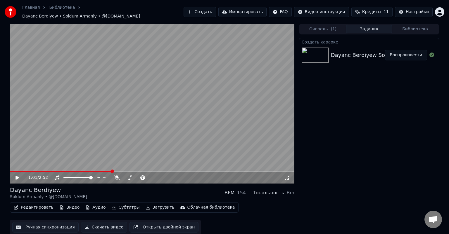
click at [101, 225] on button "Скачать видео" at bounding box center [104, 227] width 46 height 11
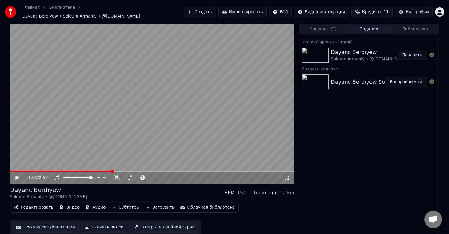
click at [413, 50] on button "Показать" at bounding box center [412, 55] width 30 height 11
